Goal: Task Accomplishment & Management: Manage account settings

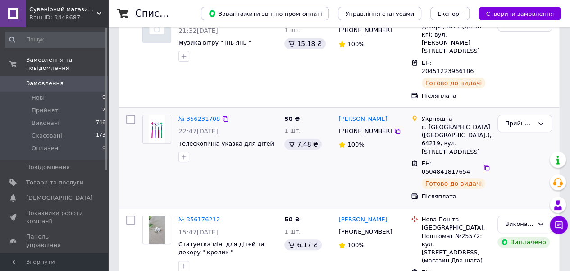
scroll to position [135, 0]
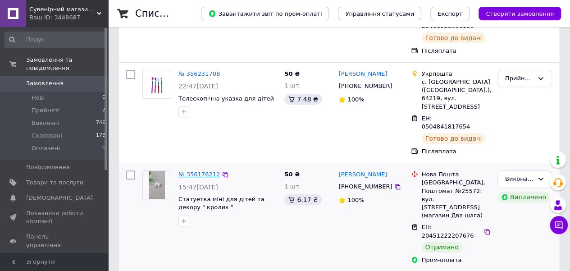
click at [196, 171] on link "№ 356176212" at bounding box center [198, 174] width 41 height 7
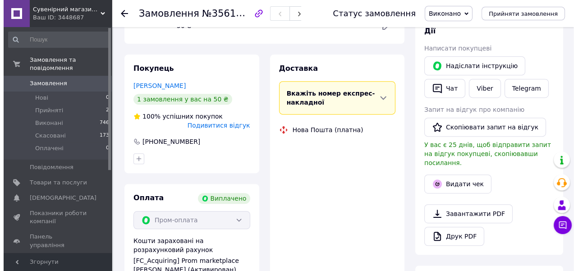
scroll to position [180, 0]
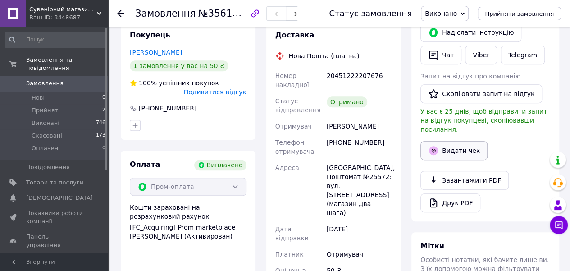
click at [463, 142] on button "Видати чек" at bounding box center [453, 150] width 67 height 19
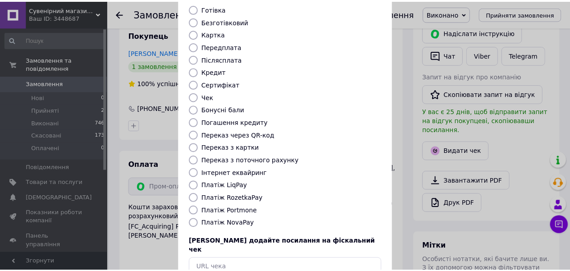
scroll to position [90, 0]
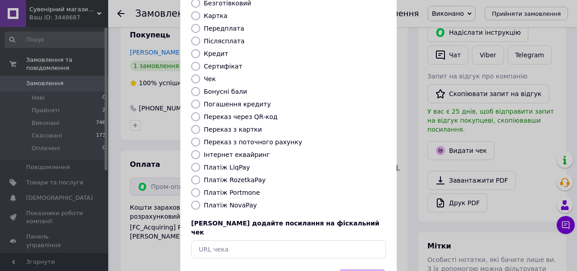
click at [195, 175] on input "Платіж RozetkaPay" at bounding box center [195, 179] width 9 height 9
radio input "true"
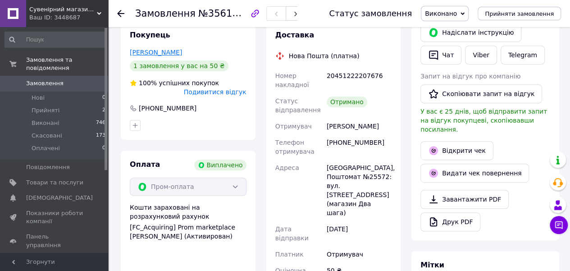
click at [164, 52] on link "[PERSON_NAME]" at bounding box center [156, 52] width 52 height 7
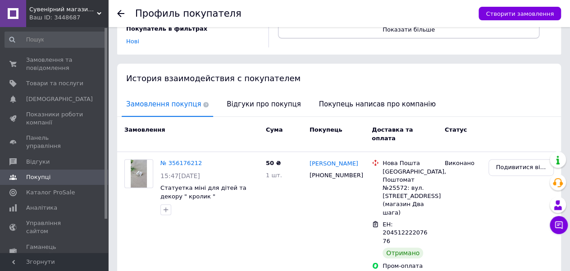
scroll to position [154, 0]
drag, startPoint x: 61, startPoint y: 68, endPoint x: 97, endPoint y: 50, distance: 39.9
click at [62, 67] on span "Замовлення та повідомлення" at bounding box center [54, 64] width 57 height 16
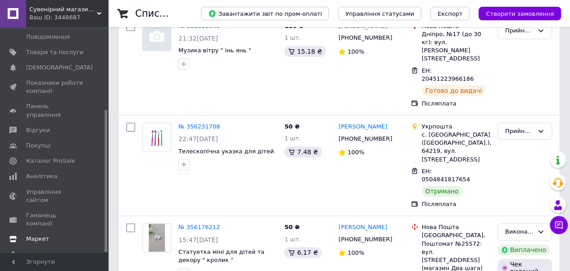
scroll to position [90, 0]
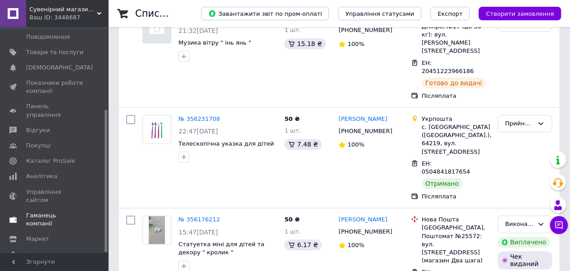
click at [50, 211] on span "Гаманець компанії" at bounding box center [54, 219] width 57 height 16
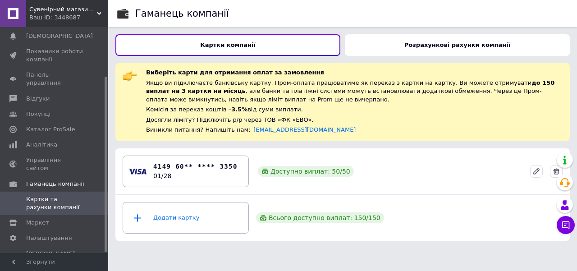
click at [374, 47] on div "Розрахункові рахунки компанії" at bounding box center [457, 45] width 225 height 22
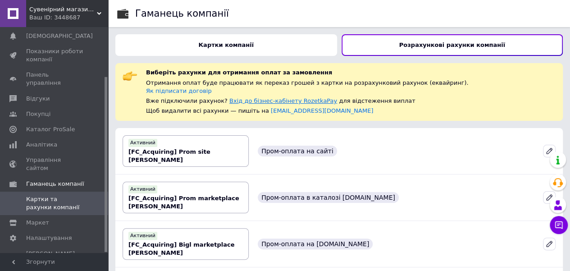
click at [266, 100] on link "Вхід до бізнес-кабінету RozetkaPay" at bounding box center [283, 100] width 108 height 7
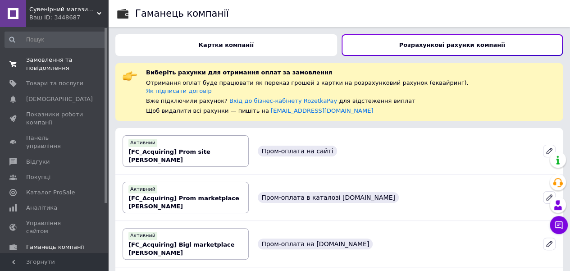
click at [51, 69] on span "Замовлення та повідомлення" at bounding box center [54, 64] width 57 height 16
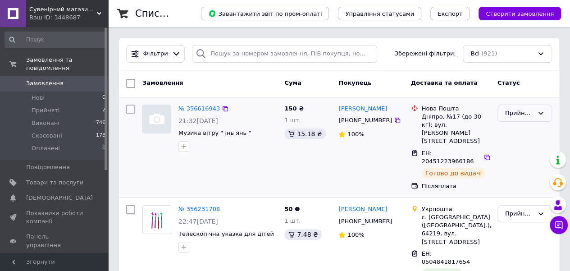
click at [506, 113] on div "Прийнято" at bounding box center [519, 113] width 28 height 9
click at [512, 164] on li "Оплачено" at bounding box center [525, 164] width 54 height 17
click at [201, 108] on link "№ 356616943" at bounding box center [198, 108] width 41 height 7
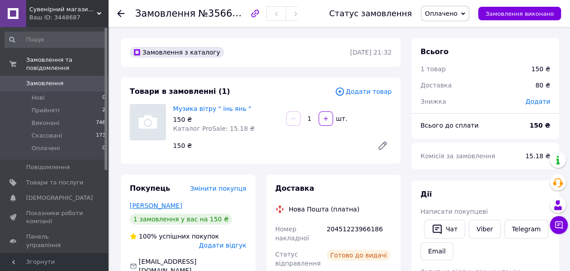
click at [160, 207] on link "[PERSON_NAME]" at bounding box center [156, 205] width 52 height 7
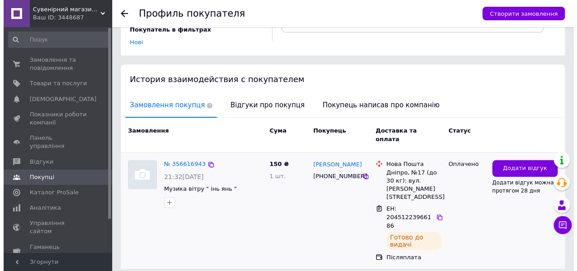
scroll to position [155, 0]
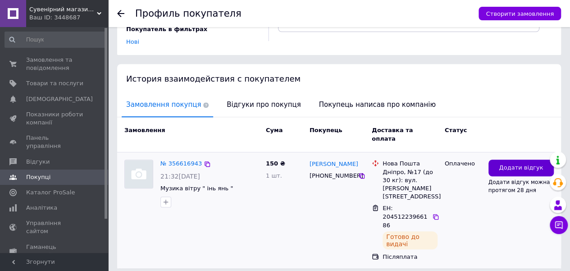
click at [506, 160] on button "Додати відгук" at bounding box center [520, 168] width 65 height 17
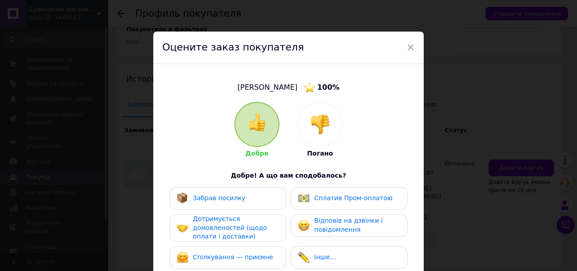
click at [234, 198] on span "Забрав посилку" at bounding box center [219, 197] width 53 height 7
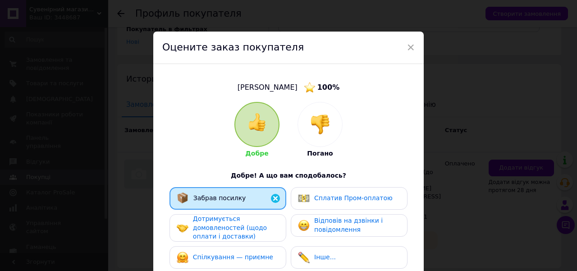
click at [235, 228] on span "Дотримується домовленостей (щодо оплати і доставки)" at bounding box center [230, 227] width 74 height 25
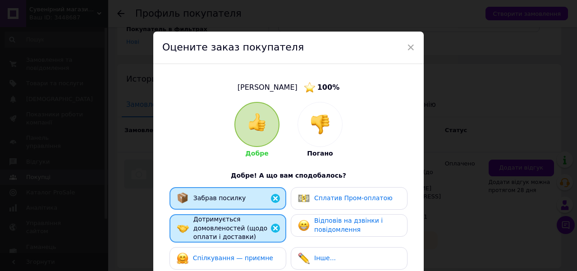
click at [309, 224] on div "Відповів на дзвінки і повідомлення" at bounding box center [349, 225] width 102 height 18
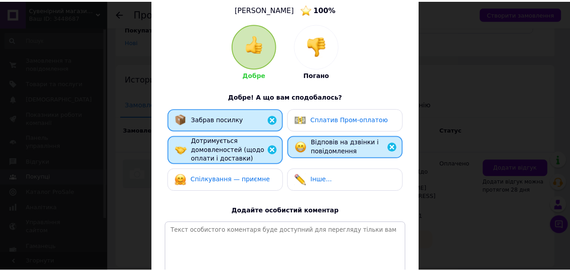
scroll to position [180, 0]
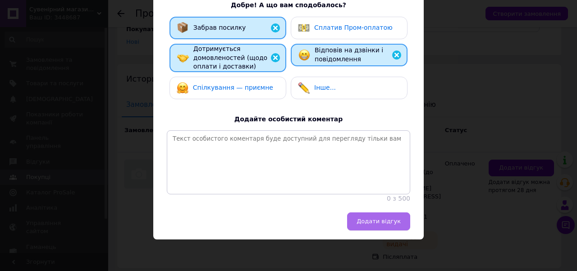
click at [375, 222] on span "Додати відгук" at bounding box center [378, 221] width 44 height 7
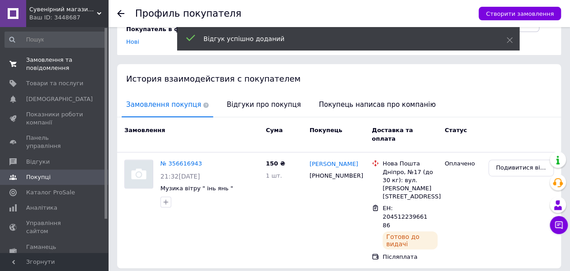
click at [72, 68] on span "Замовлення та повідомлення" at bounding box center [54, 64] width 57 height 16
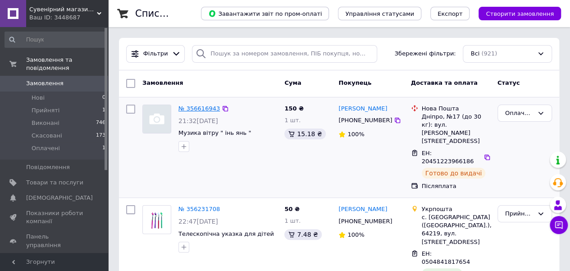
click at [207, 110] on link "№ 356616943" at bounding box center [198, 108] width 41 height 7
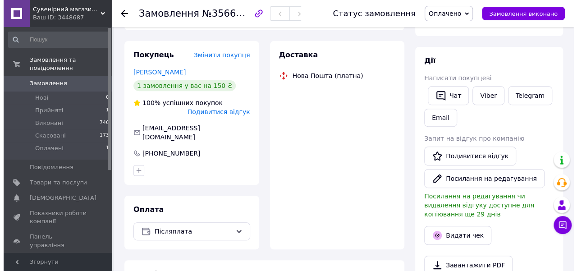
scroll to position [135, 0]
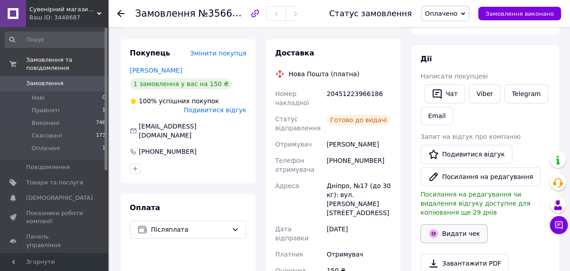
click at [451, 226] on button "Видати чек" at bounding box center [453, 233] width 67 height 19
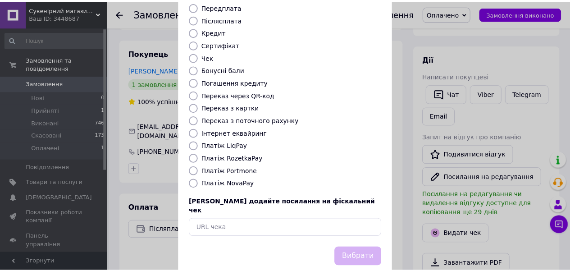
scroll to position [115, 0]
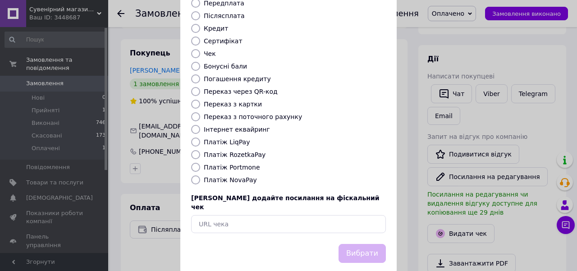
click at [194, 175] on input "Платіж NovaPay" at bounding box center [195, 179] width 9 height 9
radio input "true"
click at [344, 244] on button "Вибрати" at bounding box center [361, 253] width 47 height 19
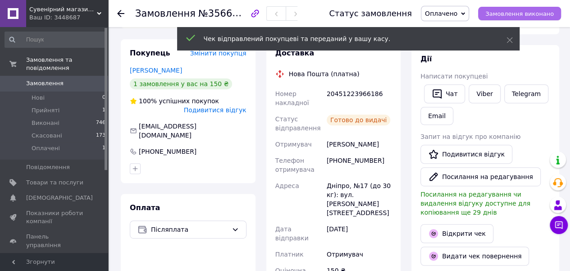
click at [512, 13] on span "Замовлення виконано" at bounding box center [519, 13] width 68 height 7
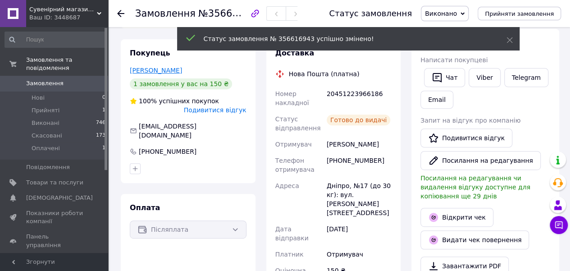
click at [176, 74] on link "[PERSON_NAME]" at bounding box center [156, 70] width 52 height 7
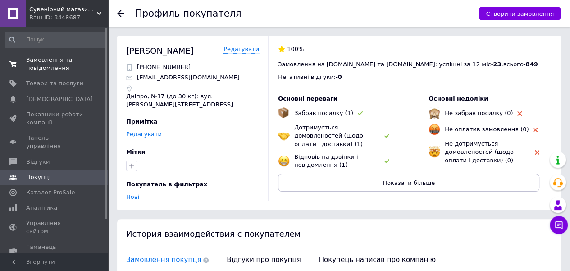
click at [50, 68] on span "Замовлення та повідомлення" at bounding box center [54, 64] width 57 height 16
